Goal: Information Seeking & Learning: Learn about a topic

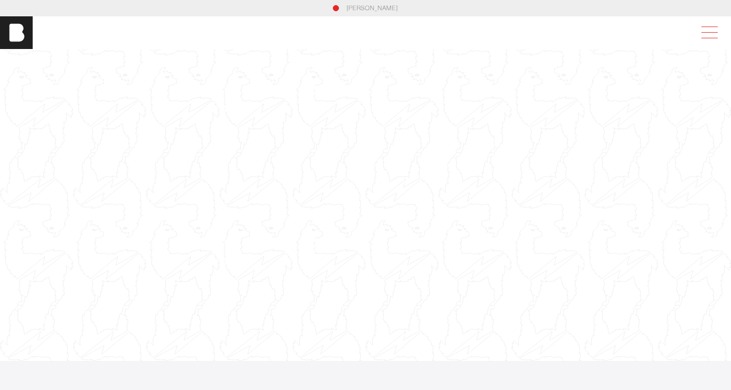
click at [706, 41] on span at bounding box center [707, 32] width 23 height 18
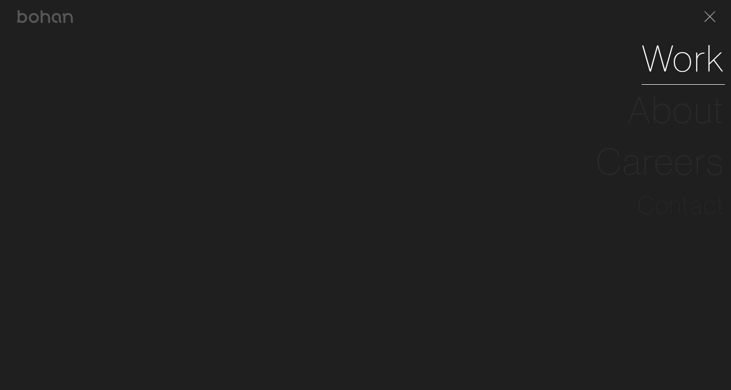
click at [714, 52] on link "Work" at bounding box center [683, 59] width 83 height 52
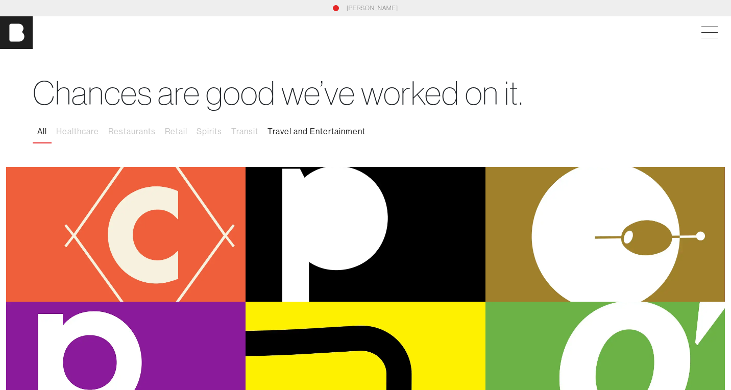
click at [321, 136] on button "Travel and Entertainment" at bounding box center [316, 131] width 107 height 21
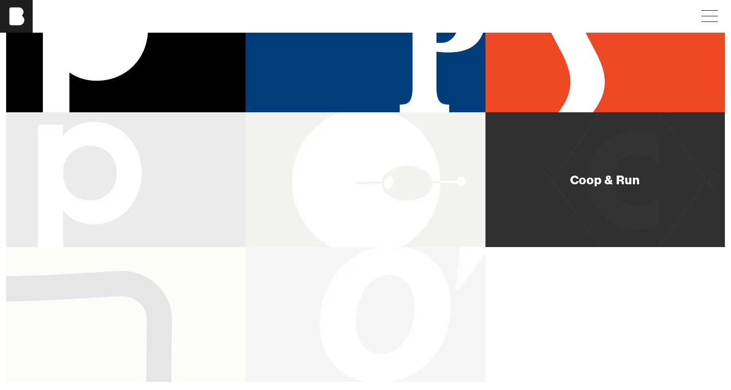
scroll to position [281, 0]
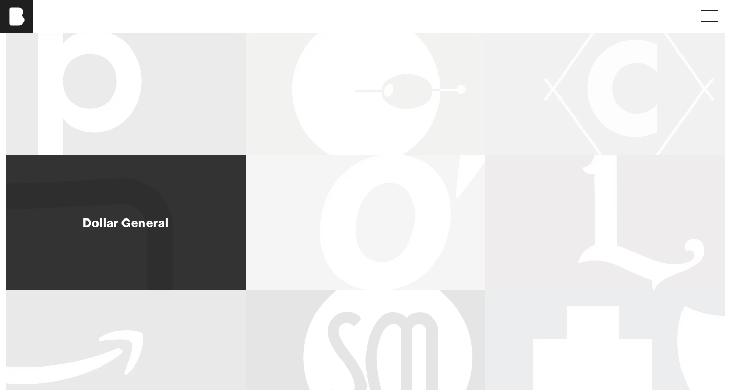
click at [143, 209] on div "Dollar General" at bounding box center [126, 222] width 240 height 135
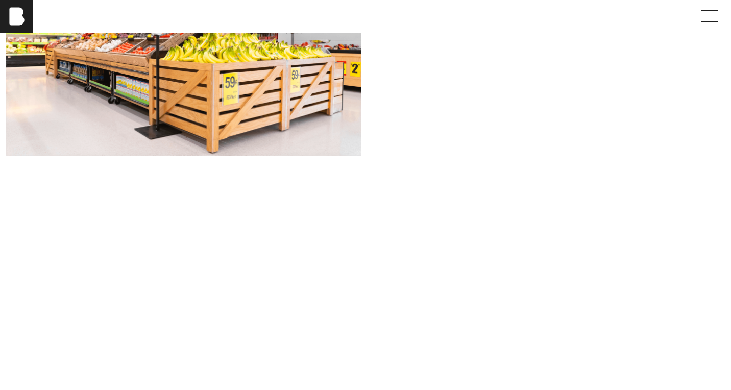
scroll to position [2145, 0]
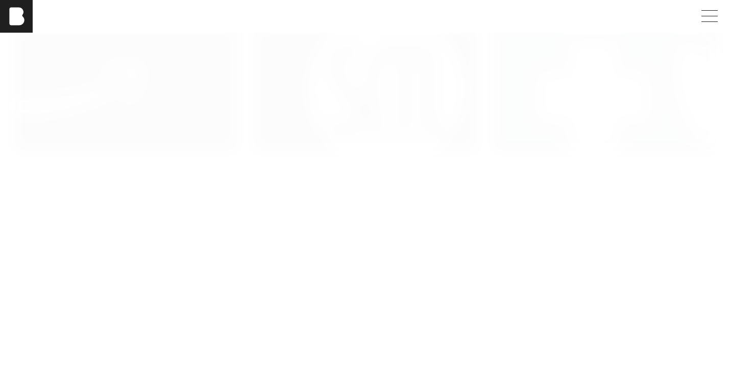
scroll to position [699, 0]
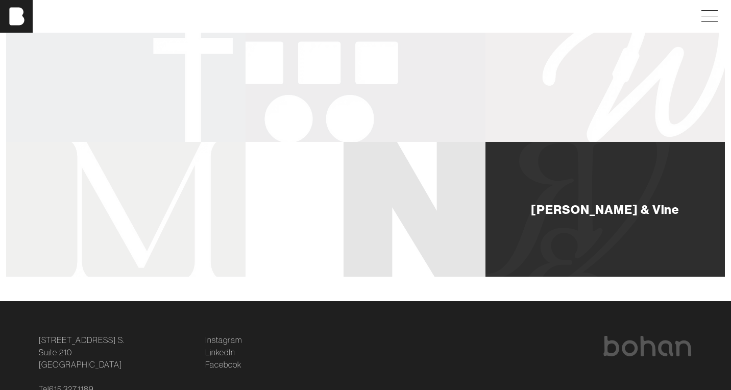
click at [578, 220] on div "[PERSON_NAME] & Vine" at bounding box center [606, 209] width 240 height 135
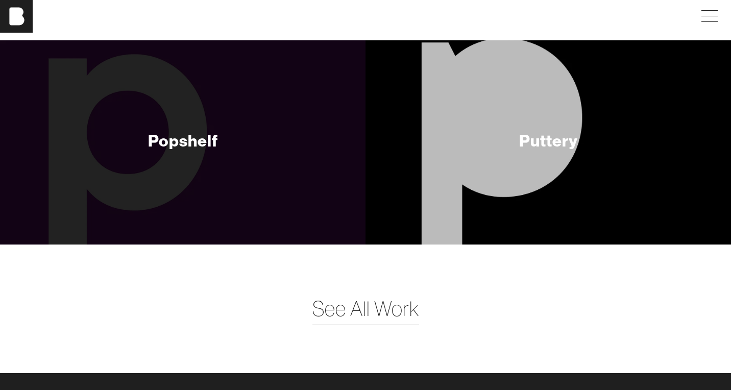
scroll to position [3476, 0]
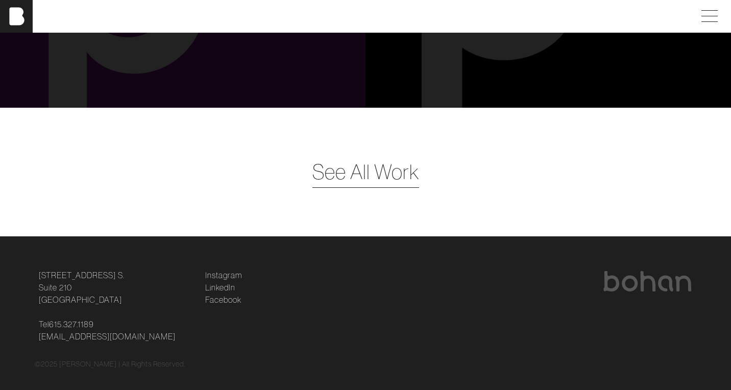
click at [352, 157] on span "See All Work" at bounding box center [366, 172] width 107 height 31
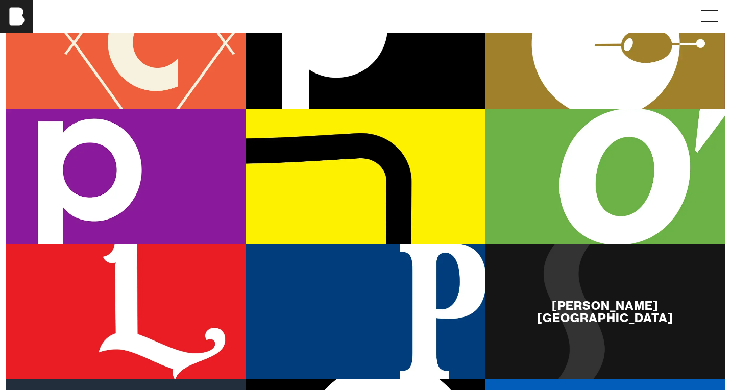
scroll to position [481, 0]
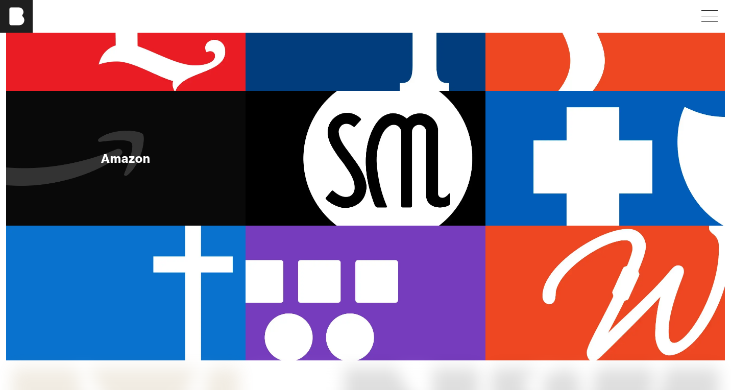
click at [111, 169] on div "Amazon" at bounding box center [126, 158] width 240 height 135
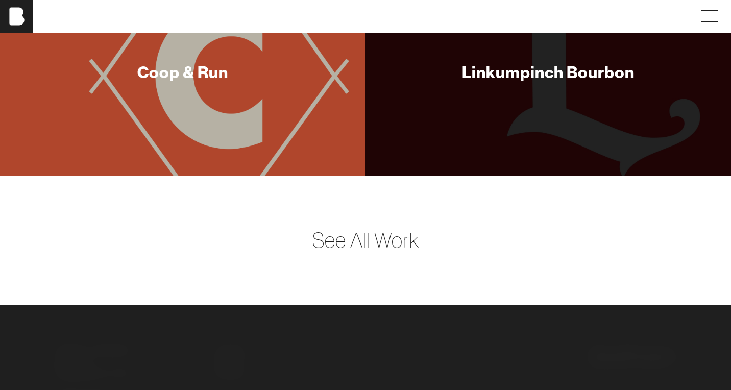
scroll to position [1639, 0]
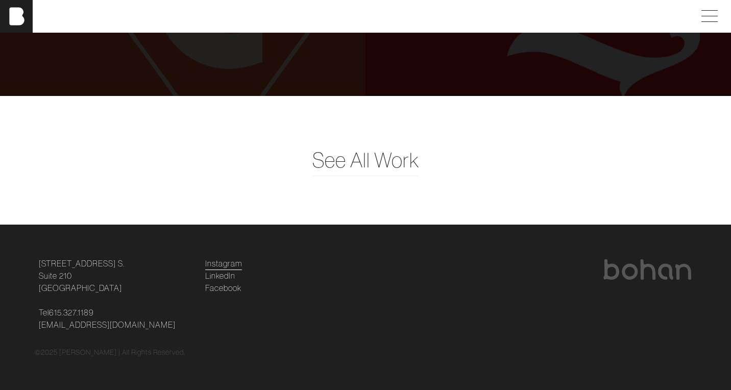
click at [228, 260] on link "Instagram" at bounding box center [223, 263] width 37 height 12
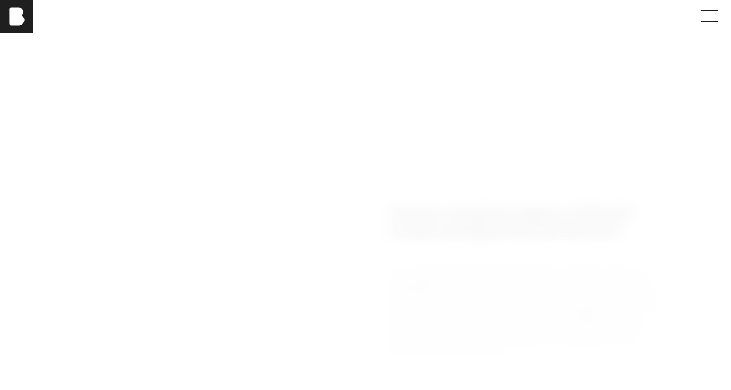
scroll to position [0, 0]
